Goal: Task Accomplishment & Management: Manage account settings

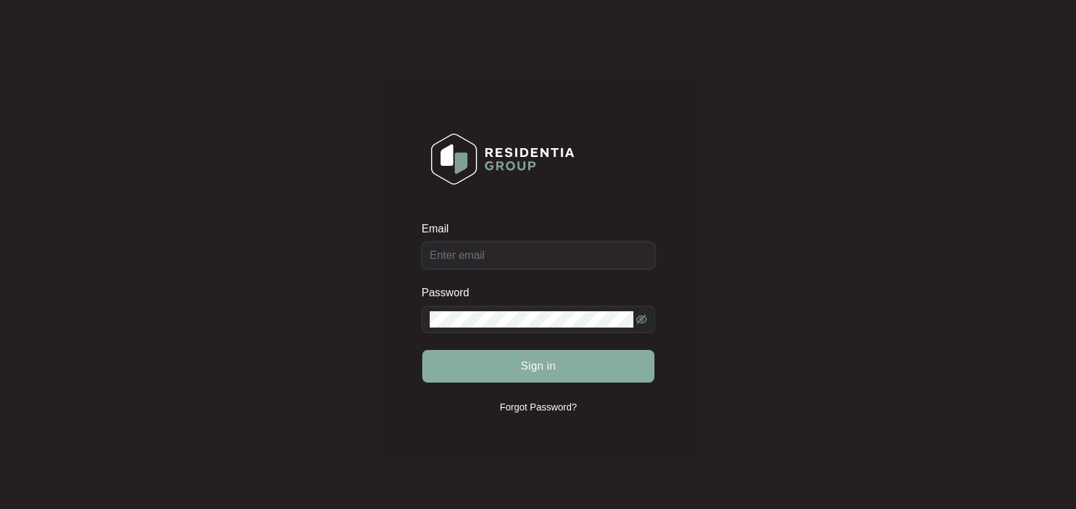
type input "[EMAIL_ADDRESS][DOMAIN_NAME]"
drag, startPoint x: 486, startPoint y: 359, endPoint x: 473, endPoint y: 357, distance: 13.7
click at [486, 359] on button "Sign in" at bounding box center [538, 366] width 232 height 33
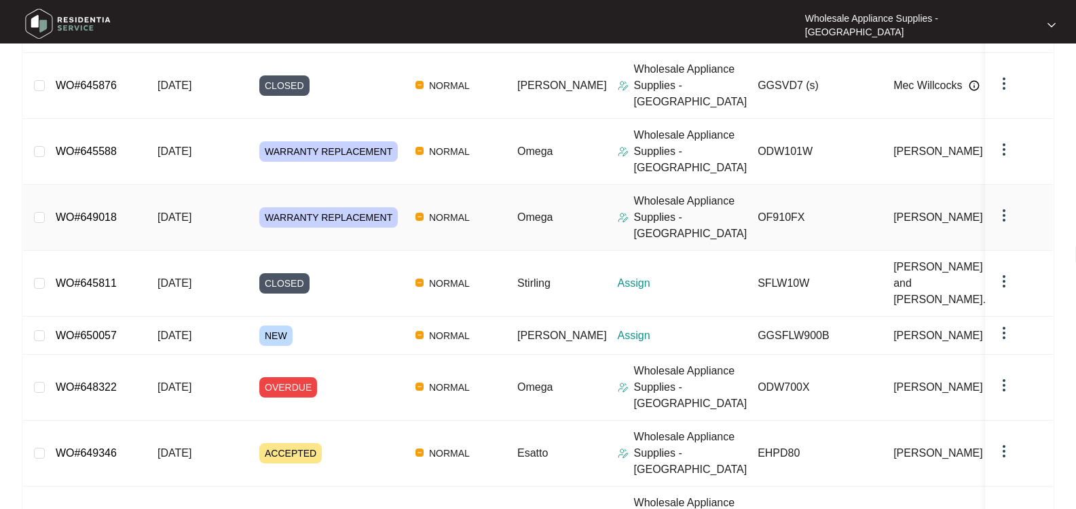
scroll to position [285, 0]
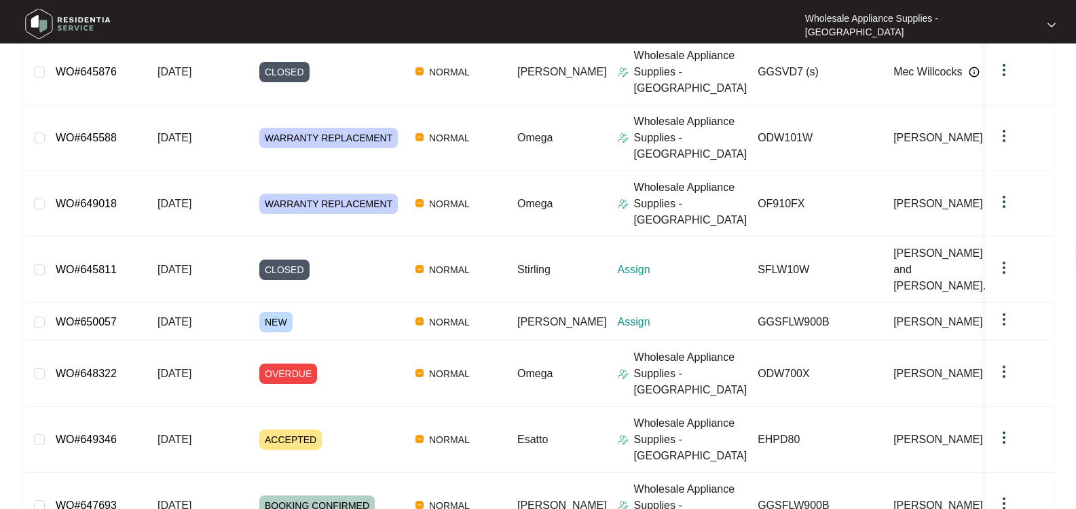
click at [509, 469] on div "Order ID Created Date Status Priority Brand Assignee Model Customer Name Purcha…" at bounding box center [538, 279] width 1030 height 683
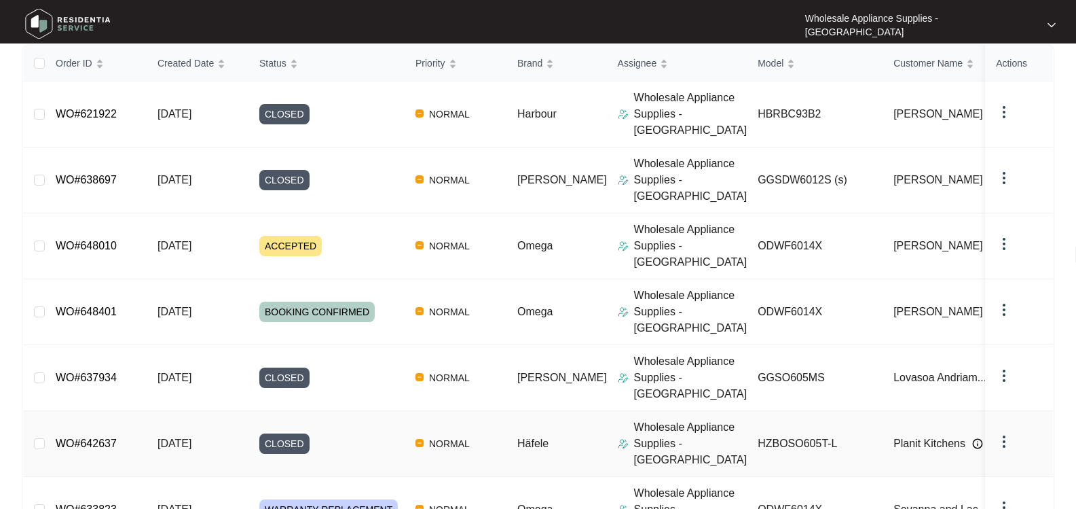
scroll to position [149, 0]
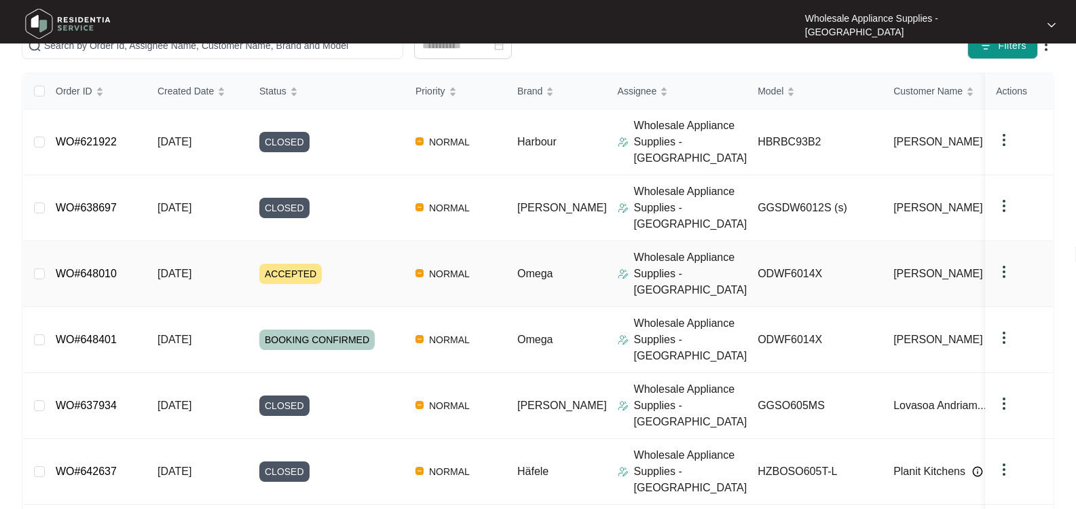
click at [96, 268] on link "WO#648010" at bounding box center [86, 274] width 61 height 12
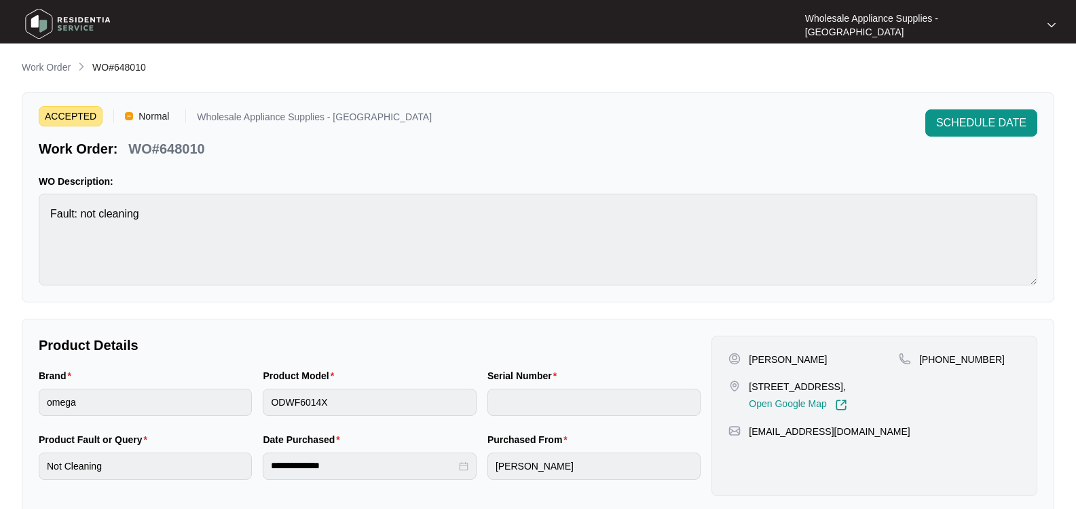
click at [58, 65] on p "Work Order" at bounding box center [46, 67] width 49 height 14
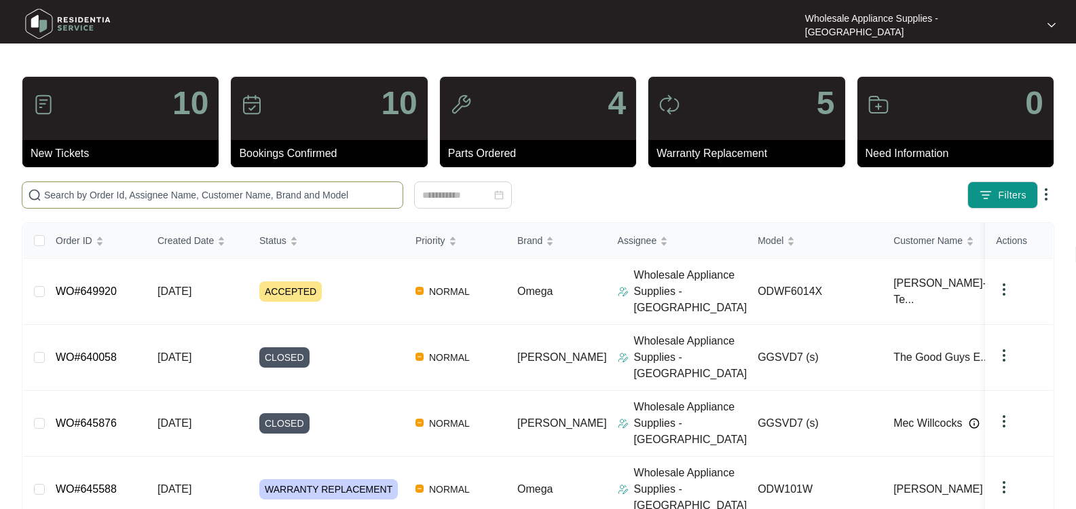
paste input "648010"
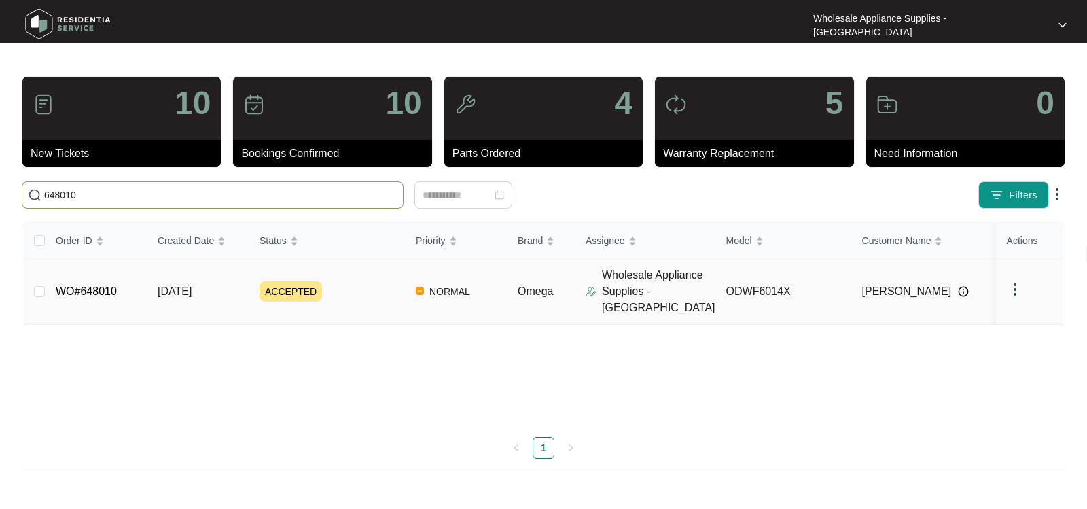
type input "648010"
click at [98, 285] on link "WO#648010" at bounding box center [86, 291] width 61 height 12
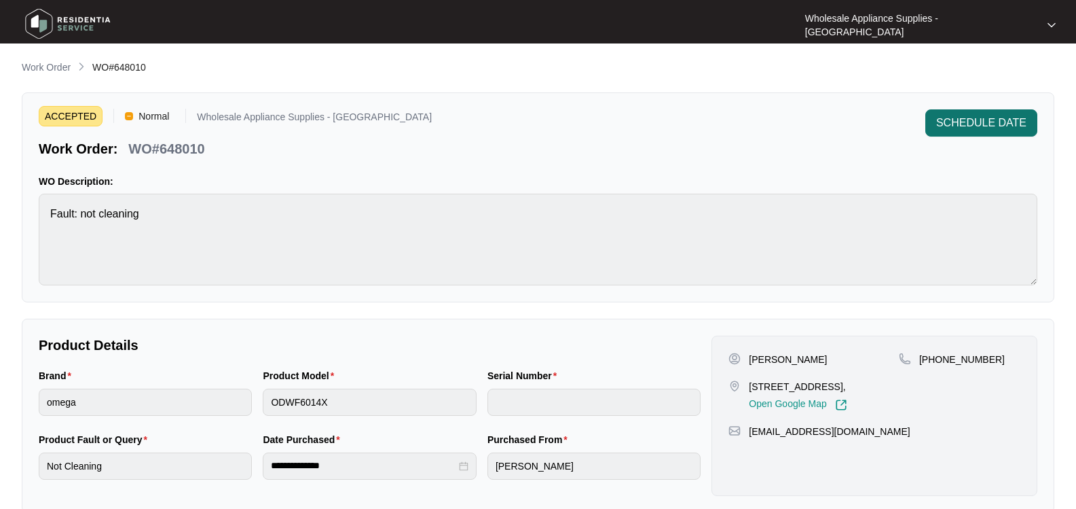
click at [983, 113] on button "SCHEDULE DATE" at bounding box center [982, 122] width 112 height 27
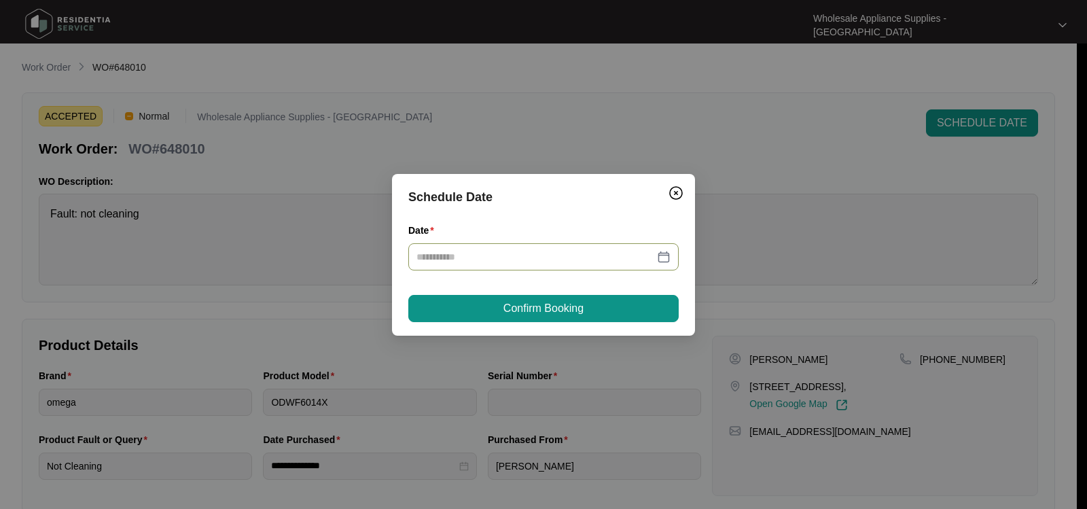
click at [524, 260] on input "Date" at bounding box center [535, 256] width 238 height 15
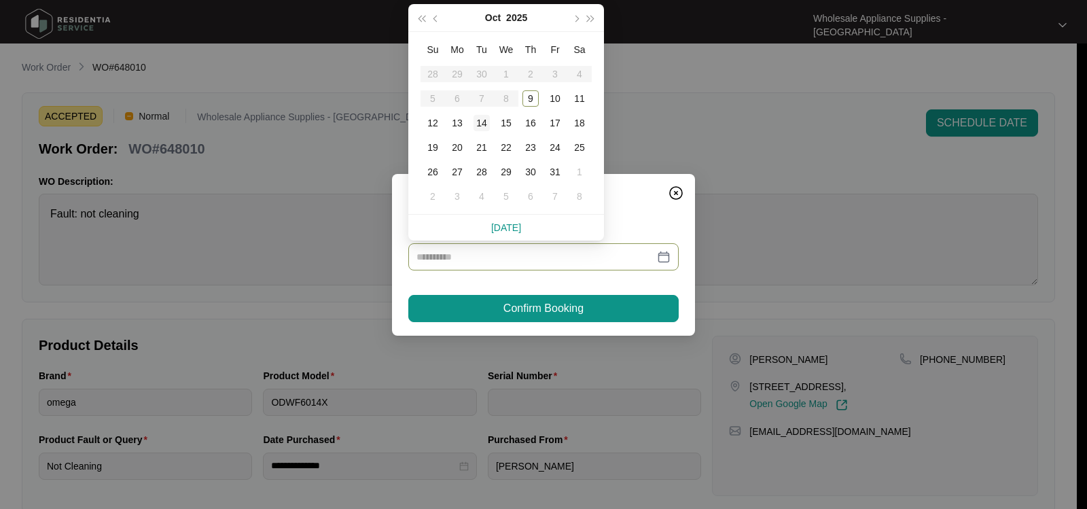
click at [481, 118] on div "14" at bounding box center [481, 123] width 16 height 16
type input "**********"
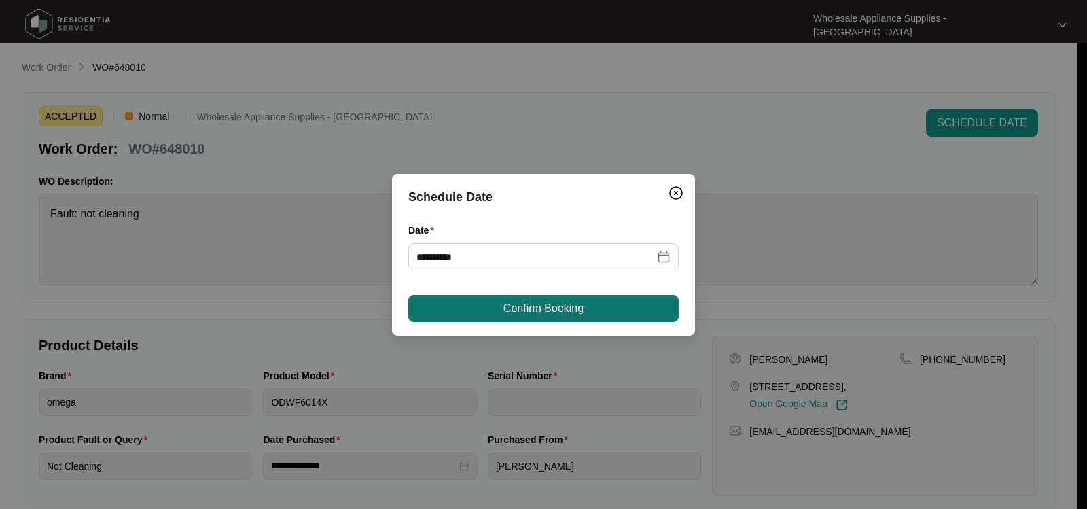
click at [522, 308] on span "Confirm Booking" at bounding box center [543, 308] width 80 height 16
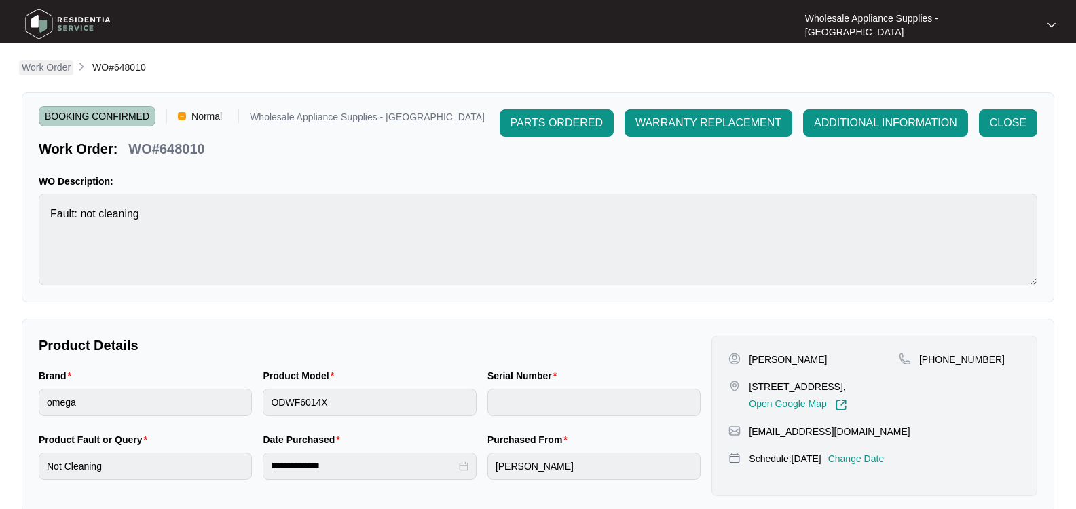
click at [54, 62] on p "Work Order" at bounding box center [46, 67] width 49 height 14
